Goal: Check status

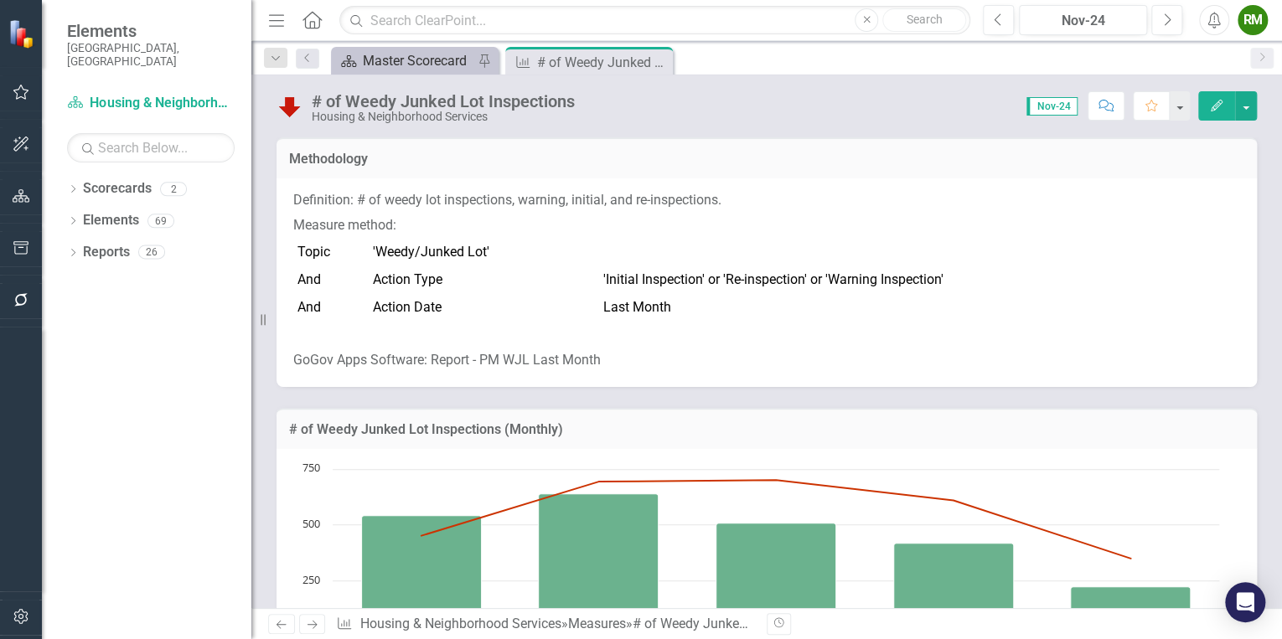
click at [390, 54] on div "Master Scorecard" at bounding box center [418, 60] width 111 height 21
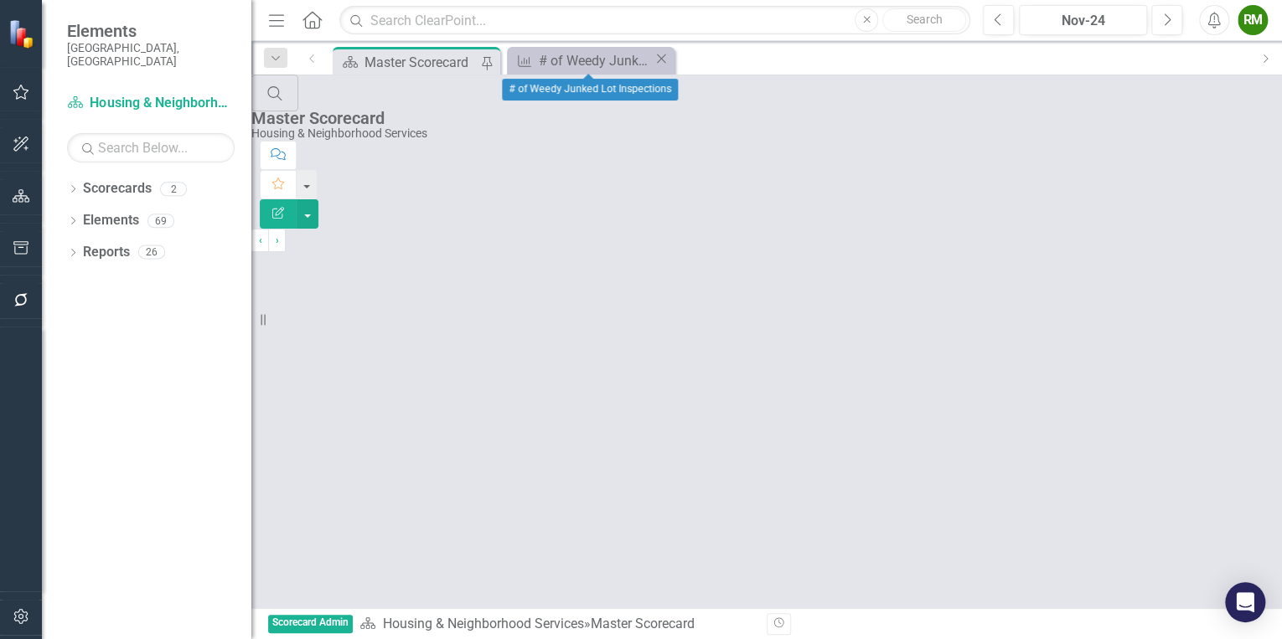
click at [659, 60] on icon at bounding box center [661, 58] width 9 height 9
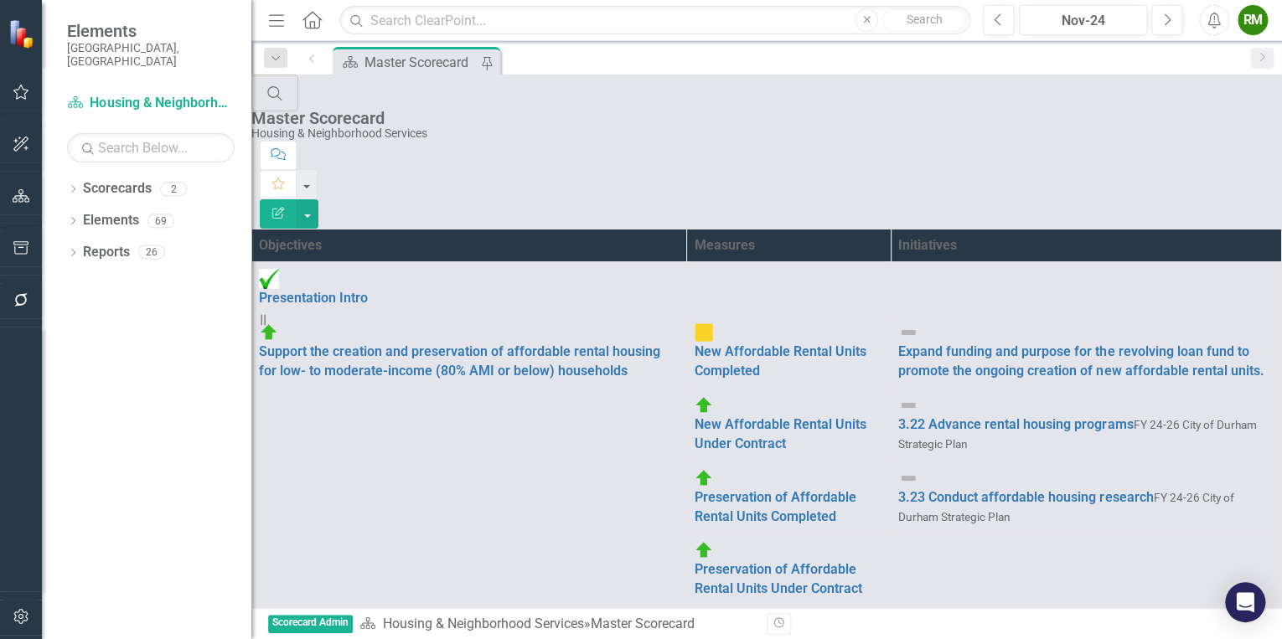
scroll to position [811, 0]
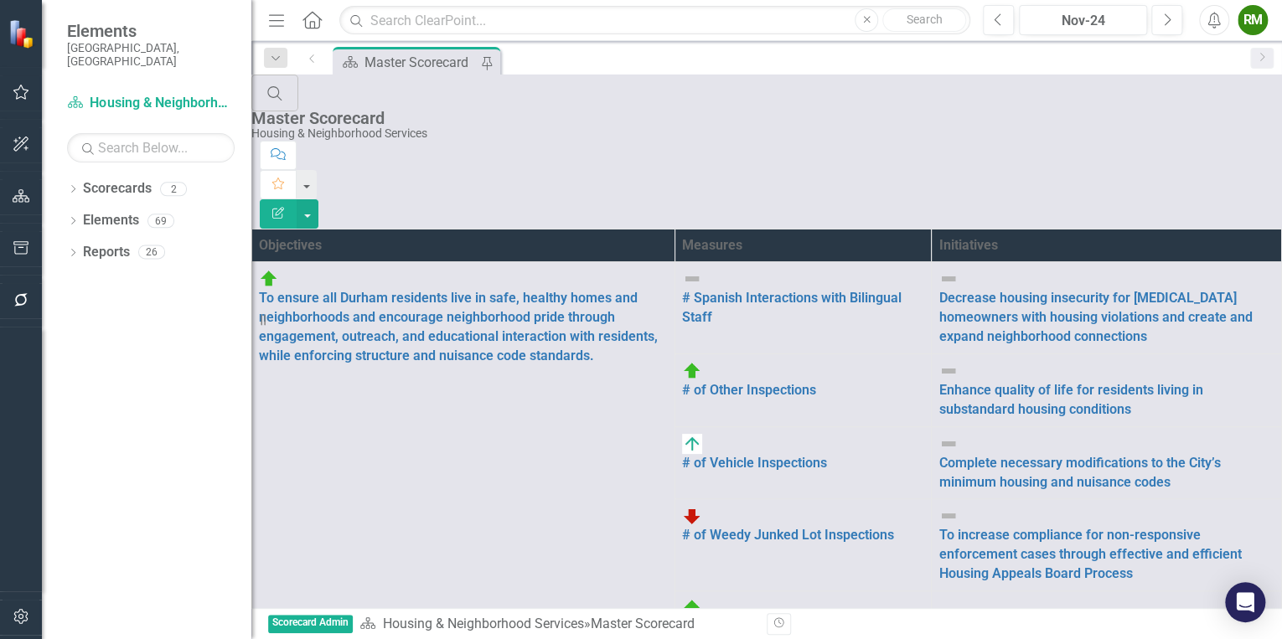
scroll to position [134, 0]
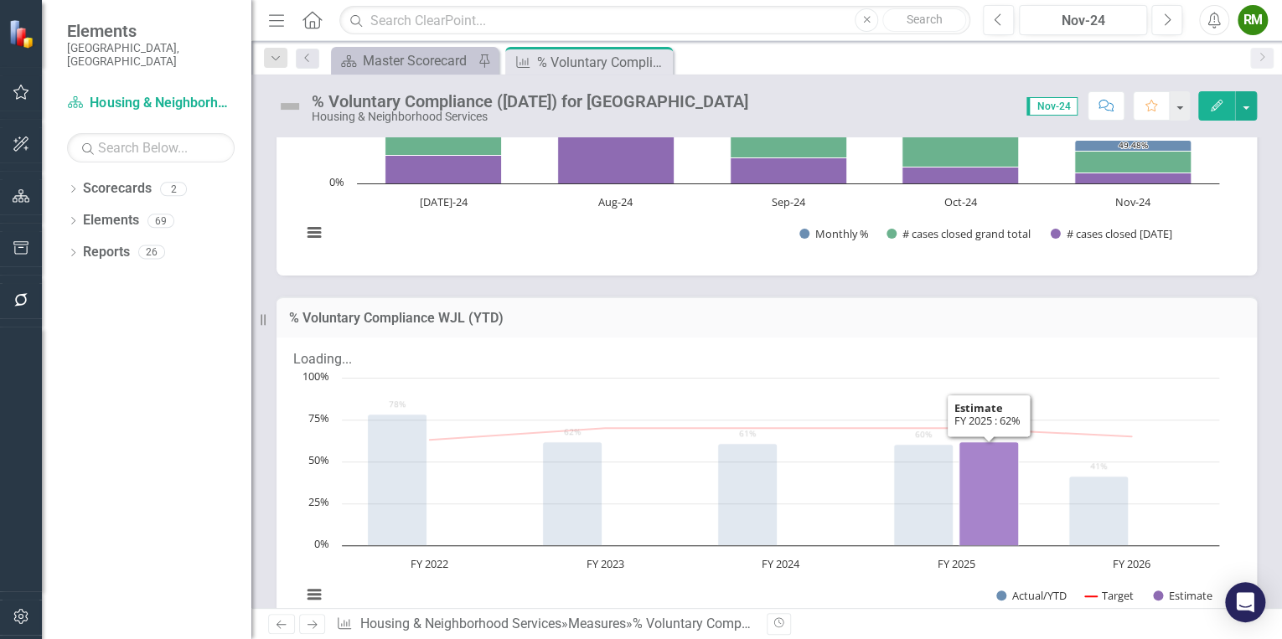
scroll to position [268, 0]
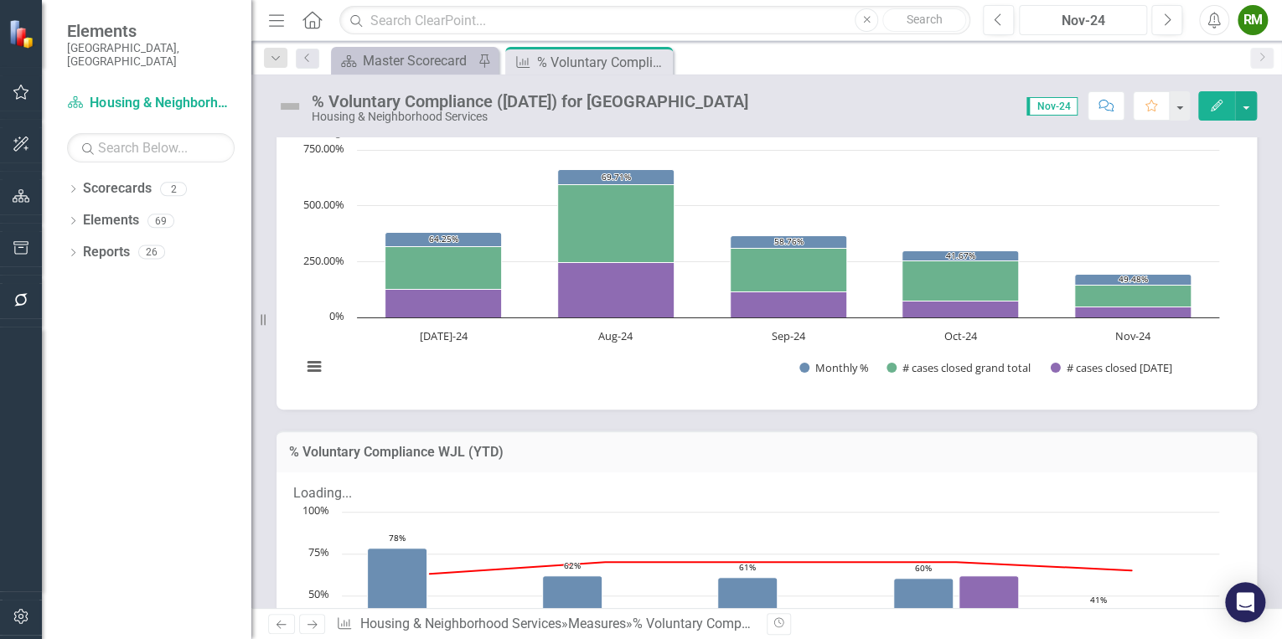
click at [1114, 20] on div "Nov-24" at bounding box center [1083, 21] width 116 height 20
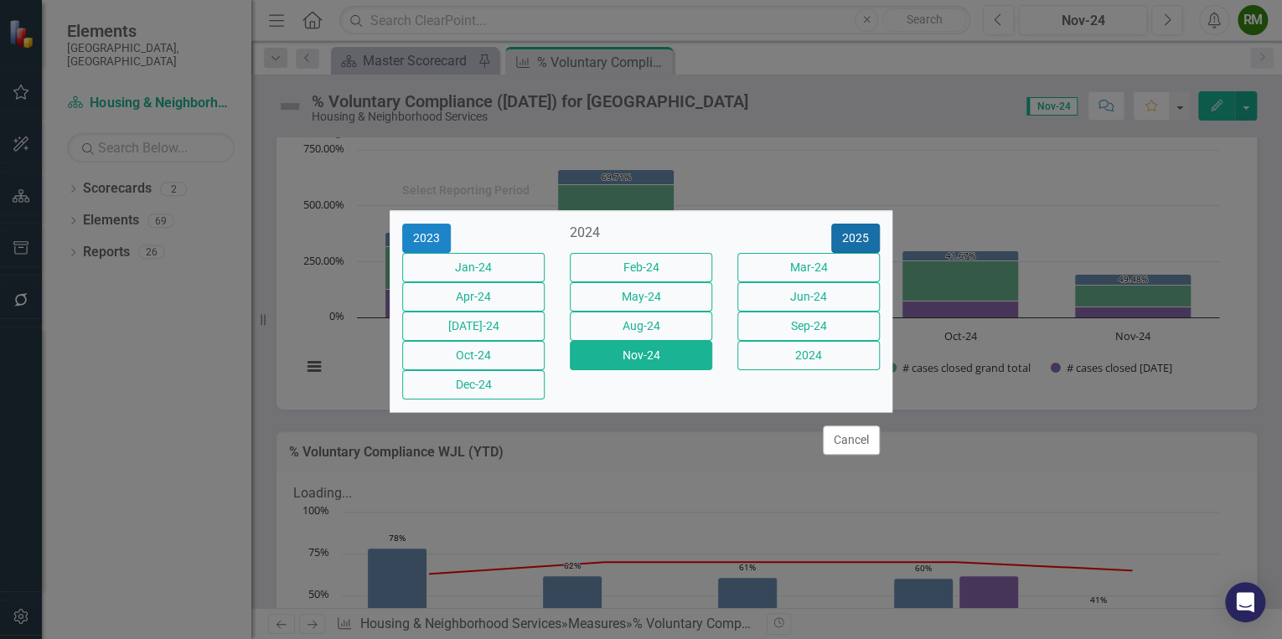
click at [866, 224] on button "2025" at bounding box center [855, 238] width 49 height 29
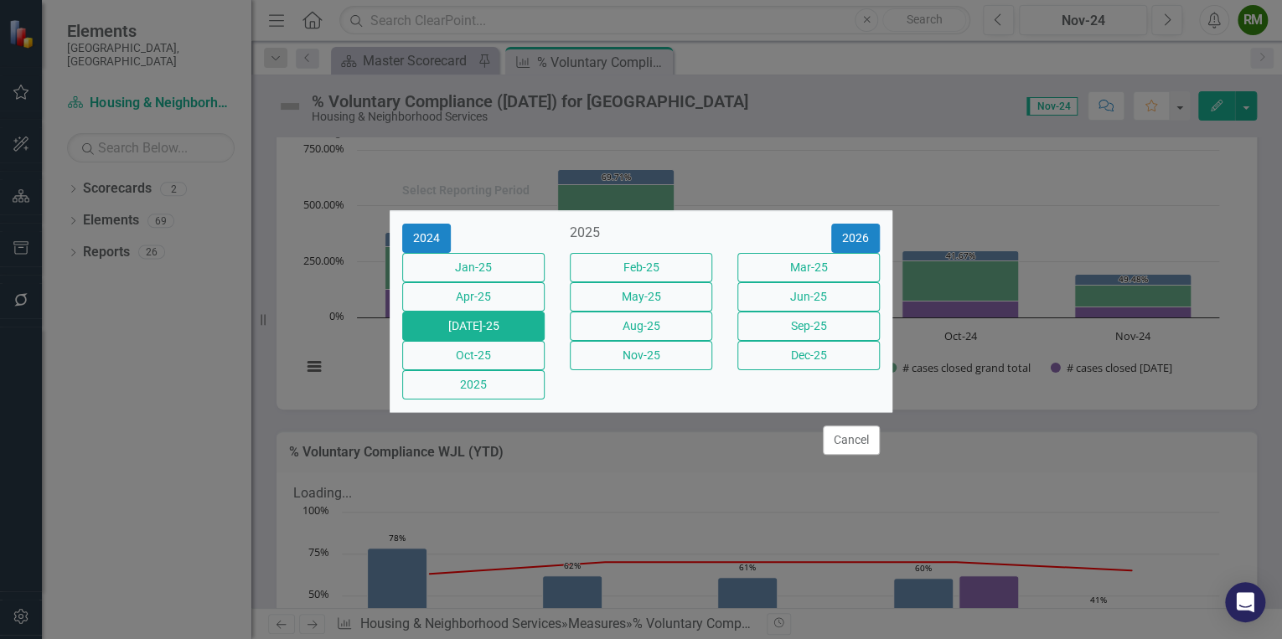
click at [525, 330] on button "[DATE]-25" at bounding box center [473, 326] width 142 height 29
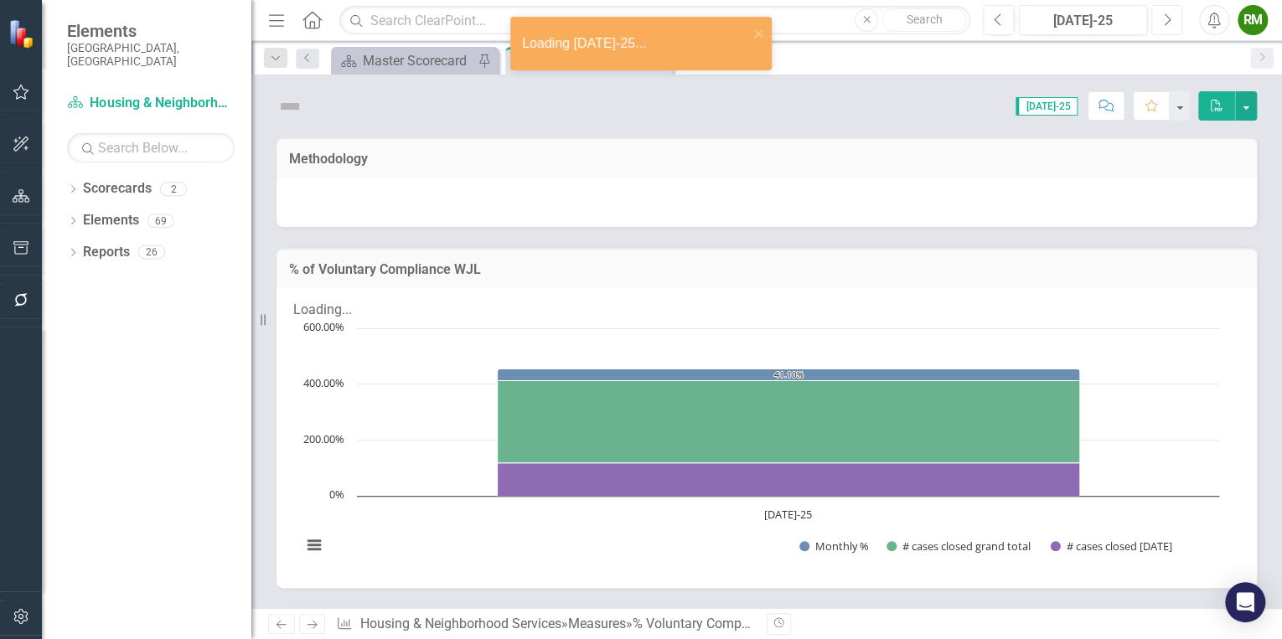
click at [1156, 20] on button "Next" at bounding box center [1166, 20] width 31 height 30
